Goal: Task Accomplishment & Management: Complete application form

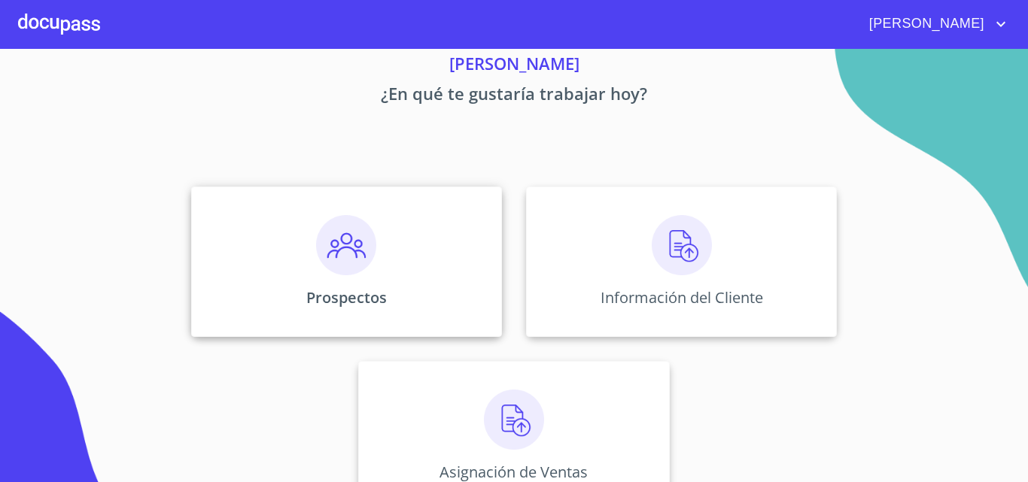
scroll to position [75, 0]
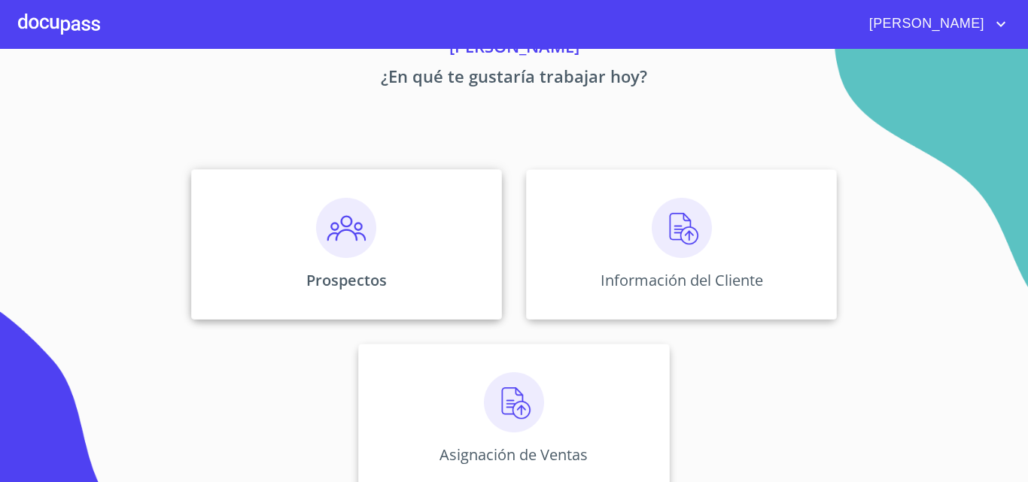
click at [436, 233] on div "Prospectos" at bounding box center [346, 244] width 311 height 150
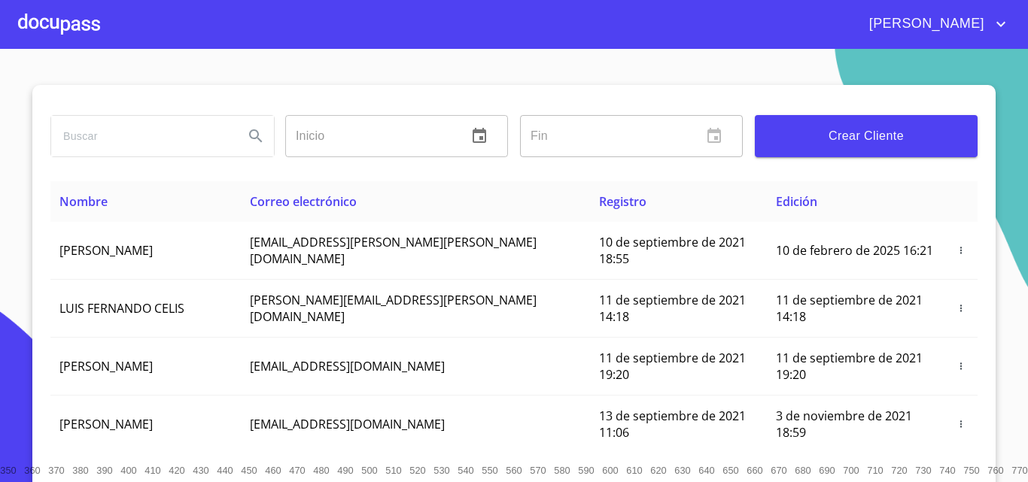
click at [854, 138] on span "Crear Cliente" at bounding box center [866, 136] width 199 height 21
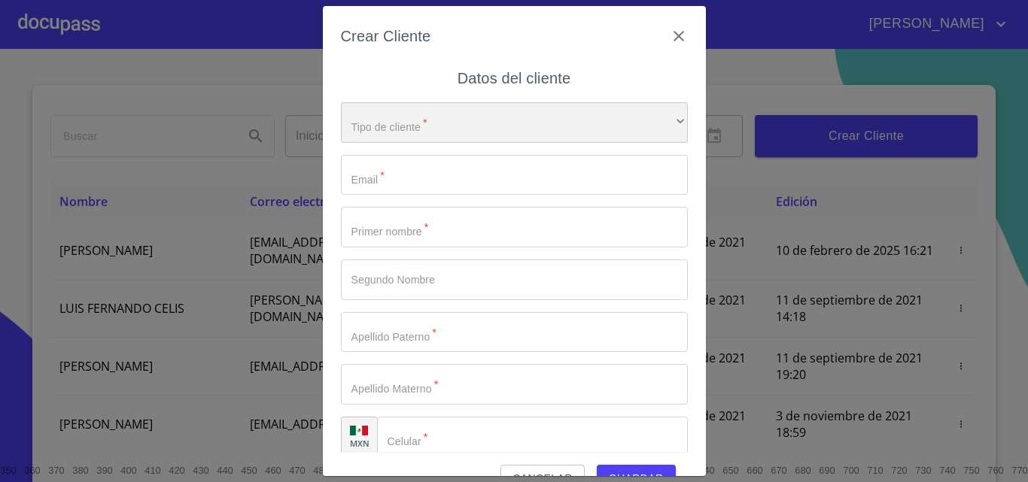
click at [439, 119] on div "​" at bounding box center [514, 122] width 347 height 41
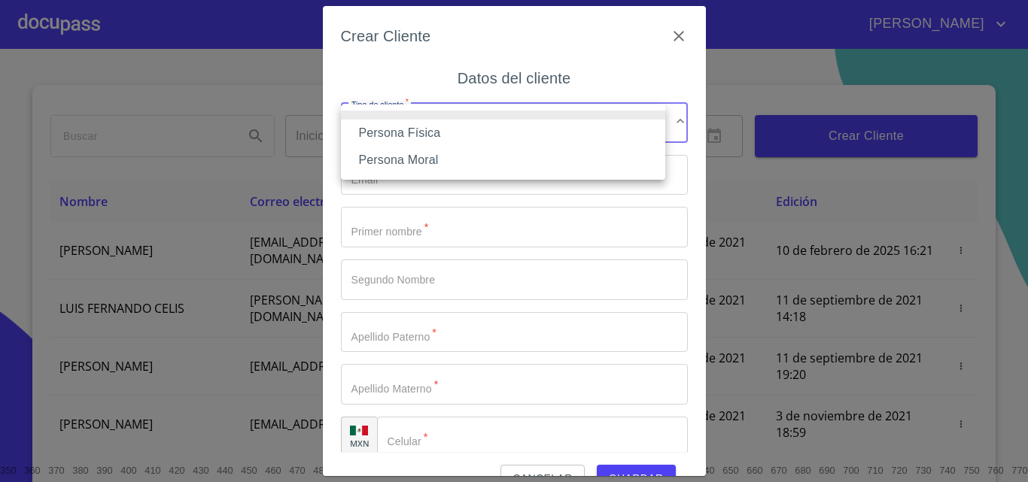
click at [448, 138] on li "Persona Física" at bounding box center [503, 133] width 324 height 27
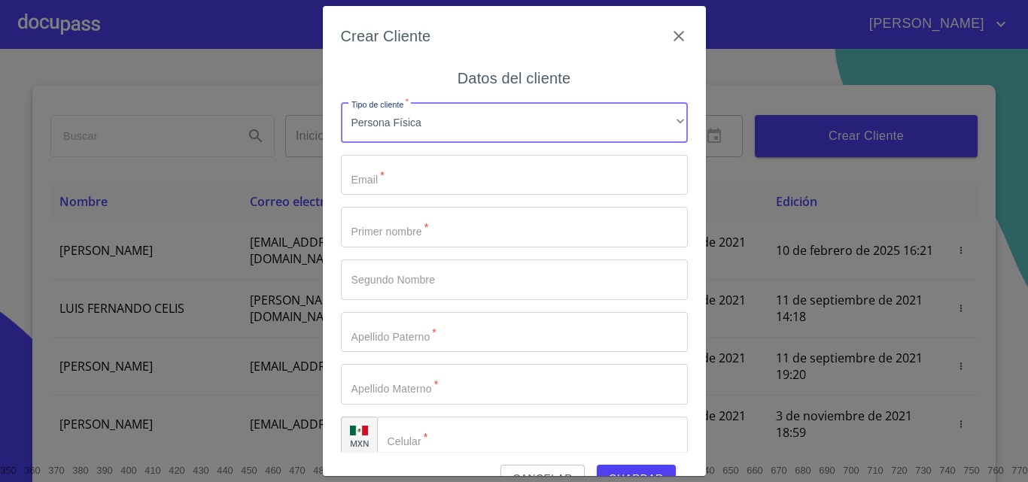
click at [400, 185] on input "Tipo de cliente   *" at bounding box center [514, 175] width 347 height 41
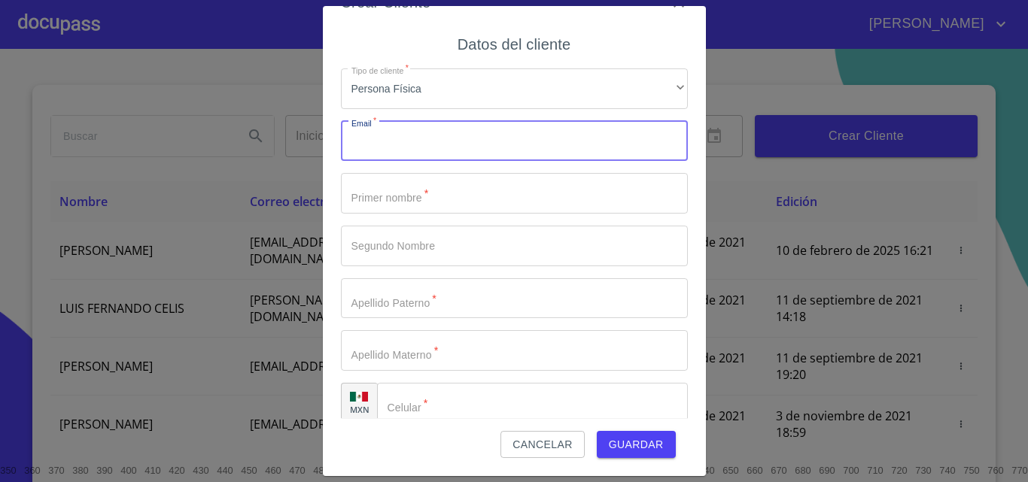
click at [404, 140] on input "Tipo de cliente   *" at bounding box center [514, 141] width 347 height 41
